Goal: Navigation & Orientation: Go to known website

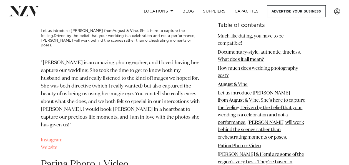
scroll to position [1009, 0]
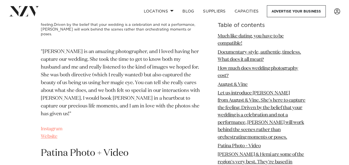
click at [53, 134] on link "Website" at bounding box center [49, 136] width 17 height 5
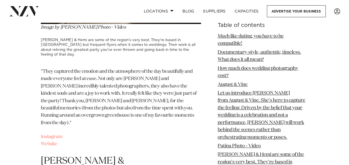
scroll to position [1265, 0]
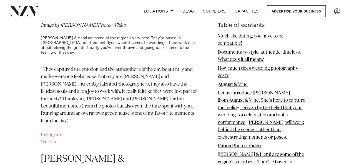
click at [52, 139] on link "Website" at bounding box center [49, 141] width 17 height 5
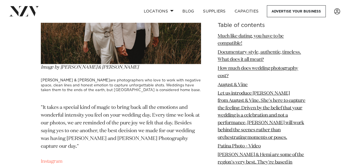
scroll to position [1498, 0]
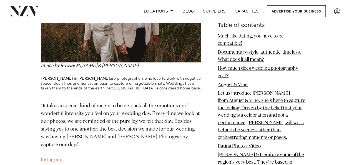
click at [53, 164] on link "Website" at bounding box center [49, 166] width 17 height 5
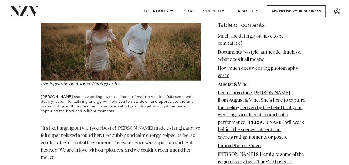
scroll to position [1708, 0]
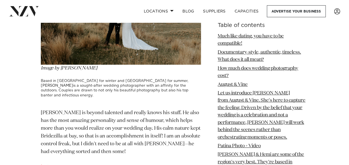
scroll to position [1964, 0]
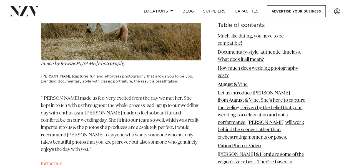
scroll to position [2219, 0]
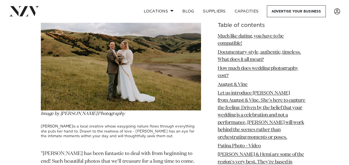
scroll to position [2429, 0]
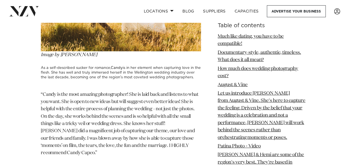
scroll to position [2707, 0]
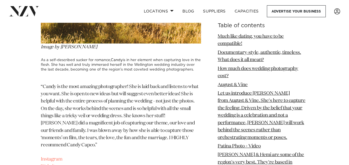
click at [49, 164] on link "Website" at bounding box center [49, 166] width 17 height 5
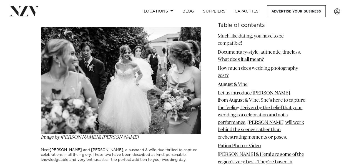
scroll to position [2951, 0]
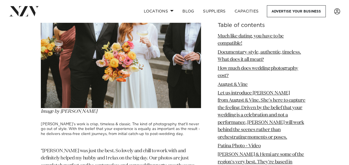
scroll to position [3162, 0]
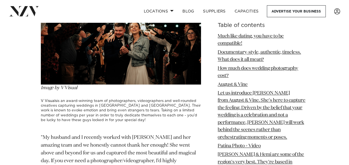
scroll to position [3417, 0]
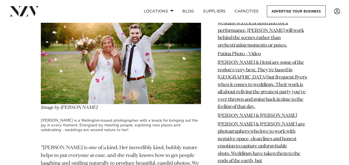
scroll to position [3661, 0]
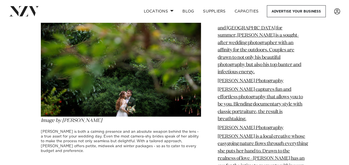
scroll to position [3894, 0]
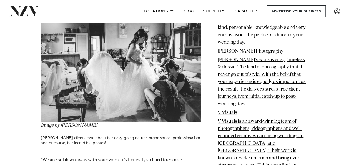
scroll to position [4149, 0]
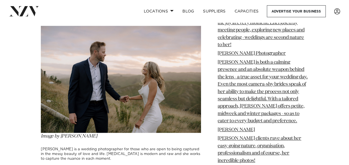
scroll to position [4360, 0]
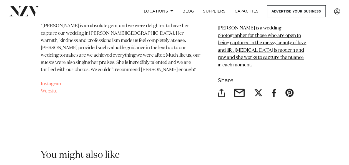
scroll to position [4504, 0]
